Goal: Transaction & Acquisition: Purchase product/service

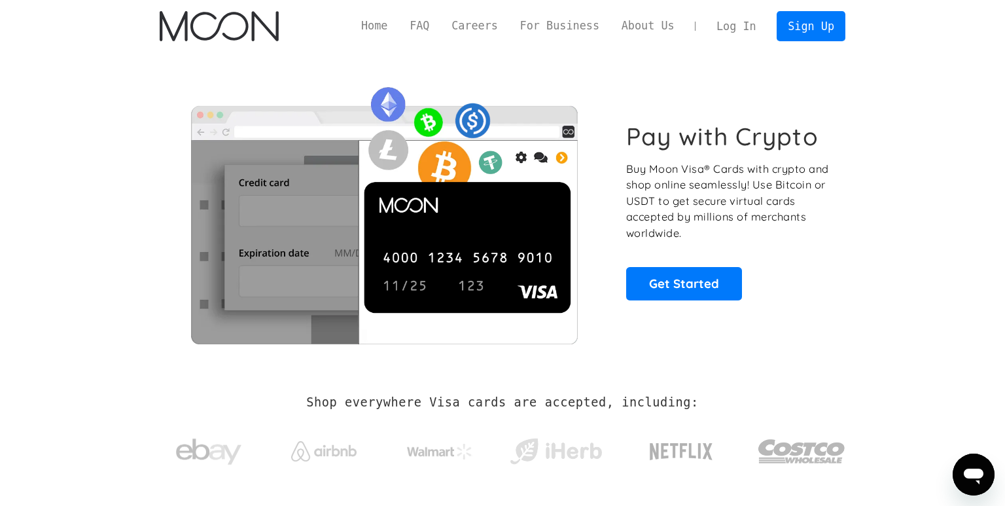
click at [736, 25] on link "Log In" at bounding box center [737, 26] width 62 height 29
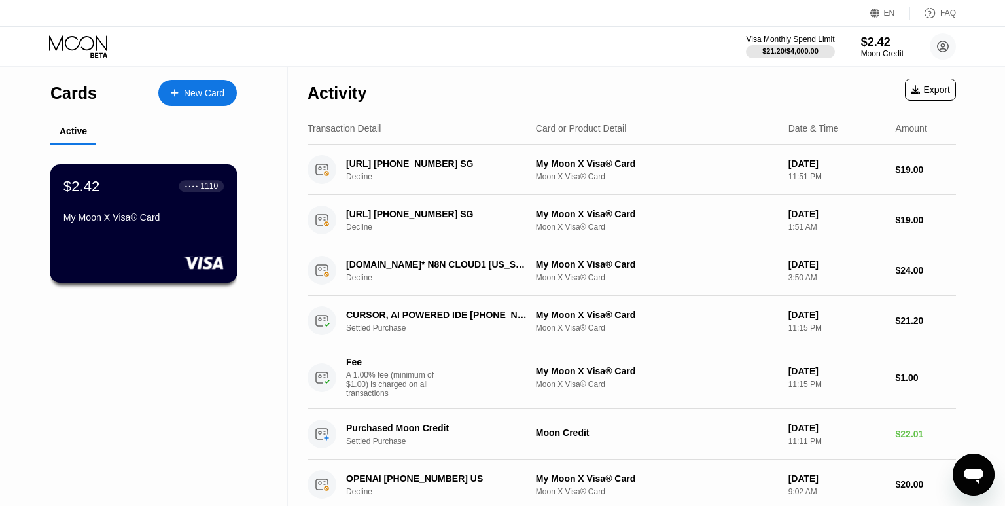
click at [166, 213] on div "My Moon X Visa® Card" at bounding box center [143, 217] width 160 height 10
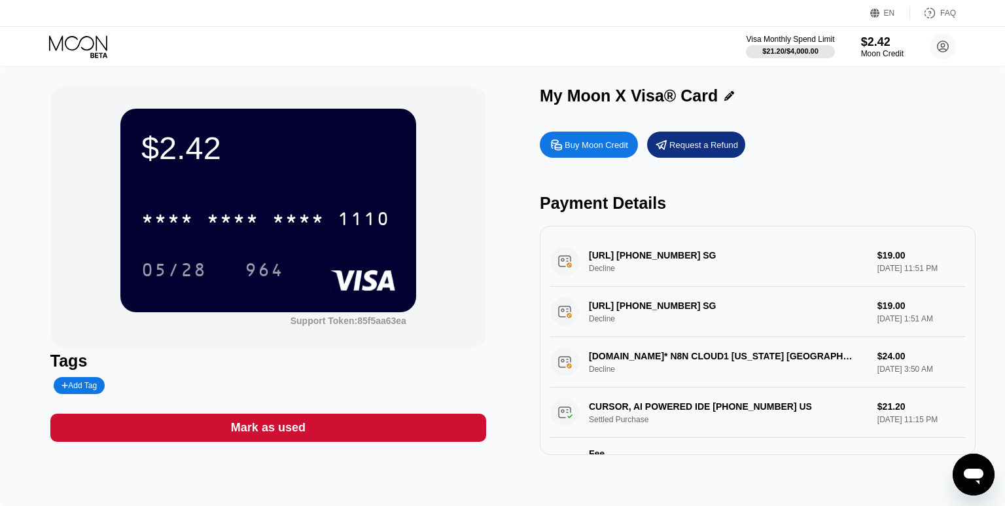
click at [588, 147] on div "Buy Moon Credit" at bounding box center [596, 144] width 63 height 11
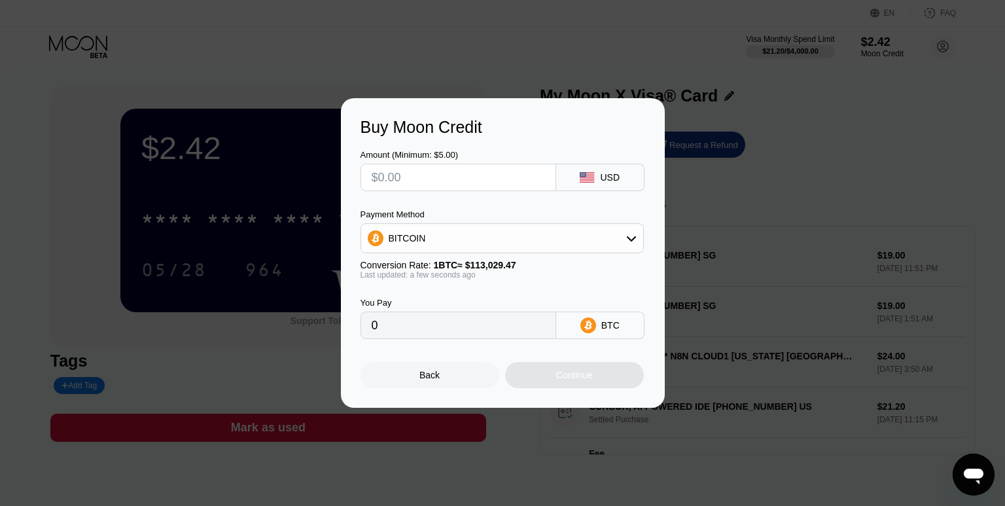
click at [457, 179] on input "text" at bounding box center [458, 177] width 173 height 26
type input "$10"
type input "0.00008848"
type input "$1"
type input "0.00000885"
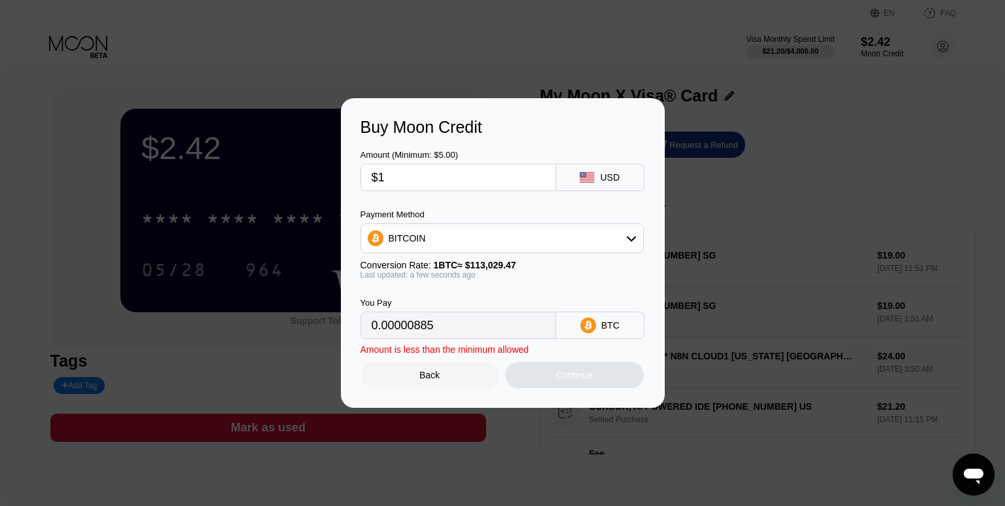
type input "$12"
type input "0.00010617"
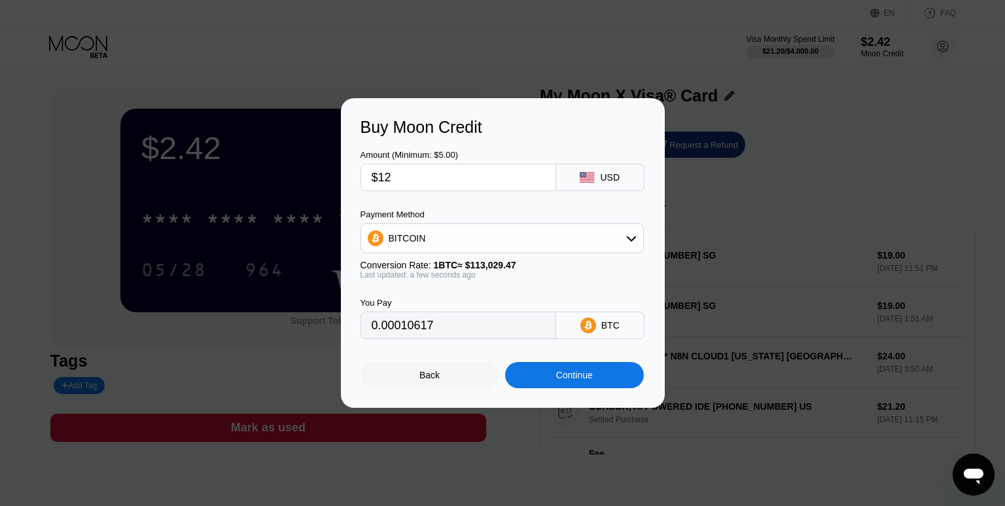
type input "$12"
click at [622, 236] on div "BITCOIN" at bounding box center [502, 238] width 282 height 26
click at [437, 300] on span "USDT on TRON" at bounding box center [425, 303] width 66 height 10
type input "12.12"
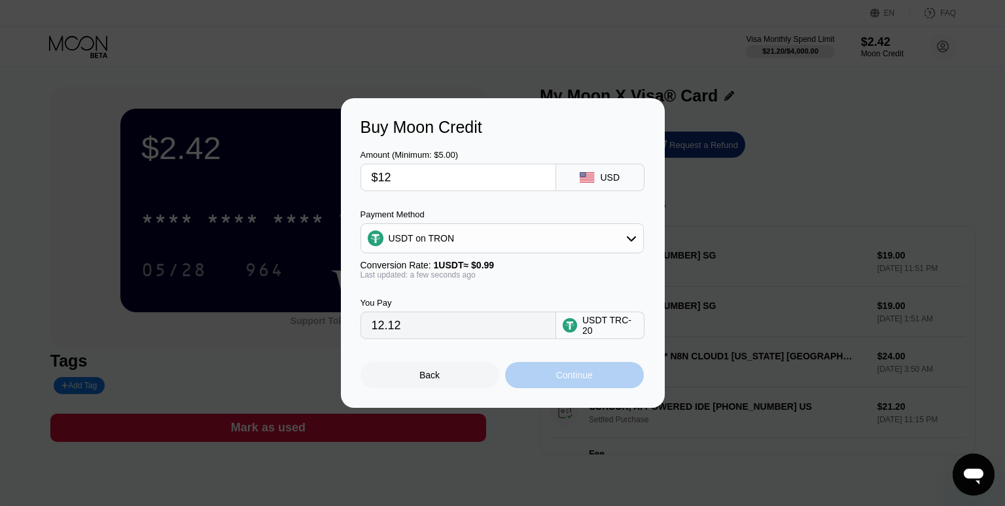
click at [547, 377] on div "Continue" at bounding box center [574, 375] width 139 height 26
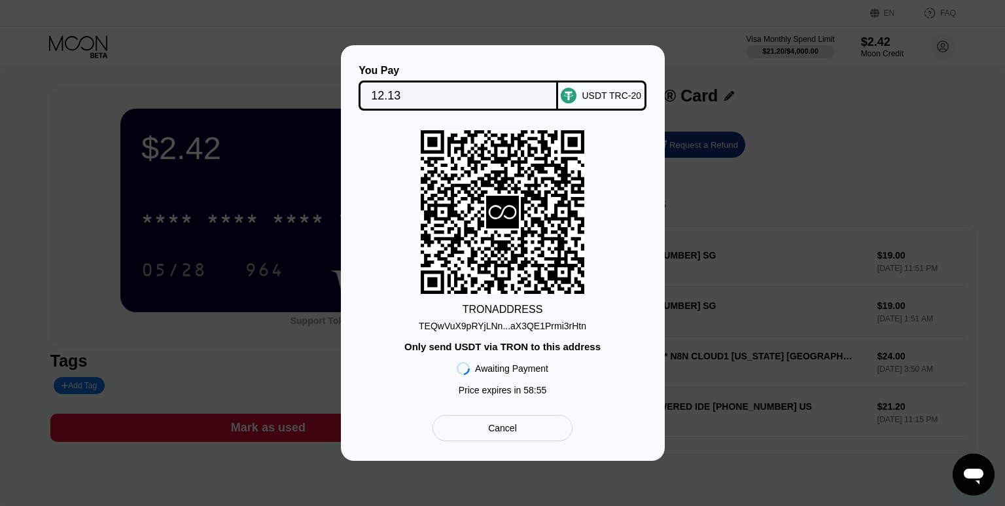
click at [510, 324] on div "TEQwVuX9pRYjLNn...aX3QE1Prmi3rHtn" at bounding box center [503, 326] width 168 height 10
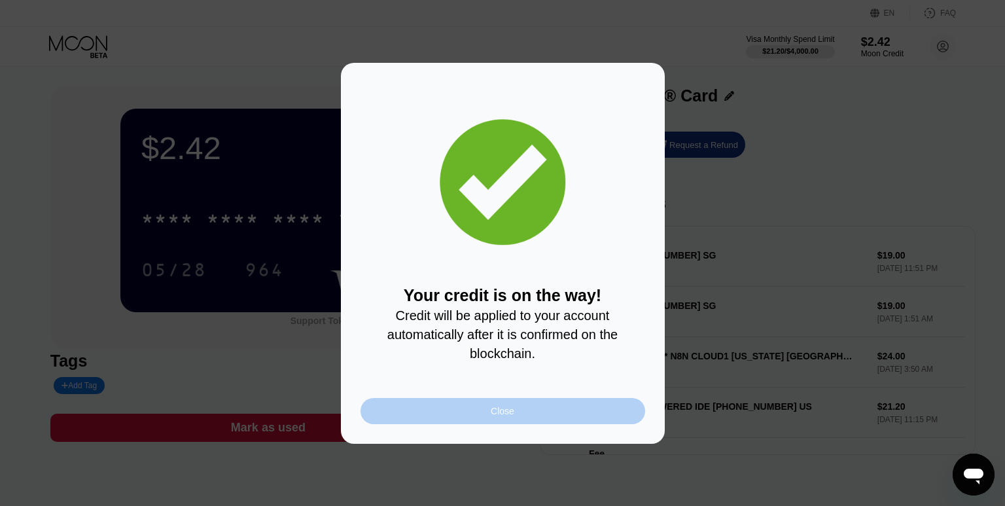
click at [493, 418] on div "Close" at bounding box center [503, 411] width 285 height 26
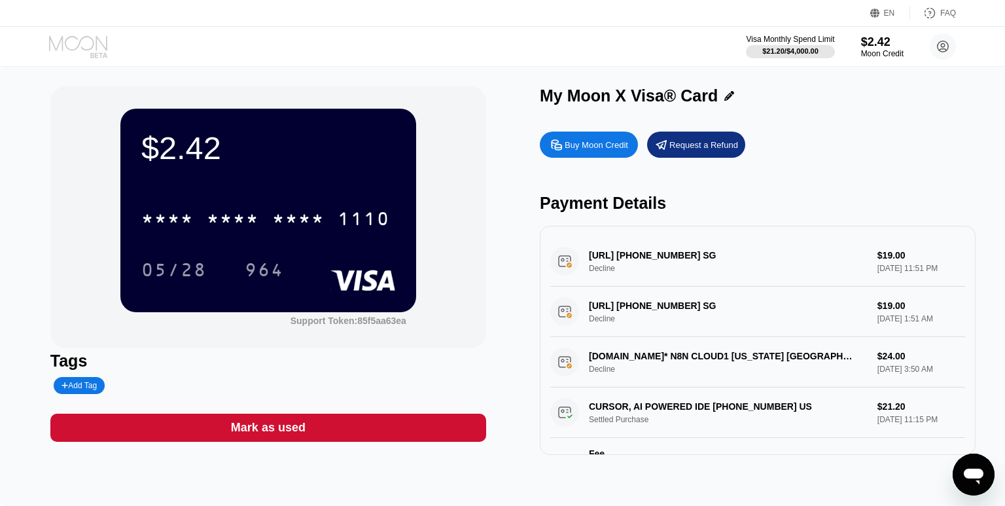
drag, startPoint x: 89, startPoint y: 48, endPoint x: 224, endPoint y: 60, distance: 135.4
click at [224, 60] on div "Visa Monthly Spend Limit $21.20 / $4,000.00 $2.42 Moon Credit Сергей Соловьян s…" at bounding box center [502, 46] width 1005 height 39
